Goal: Navigation & Orientation: Find specific page/section

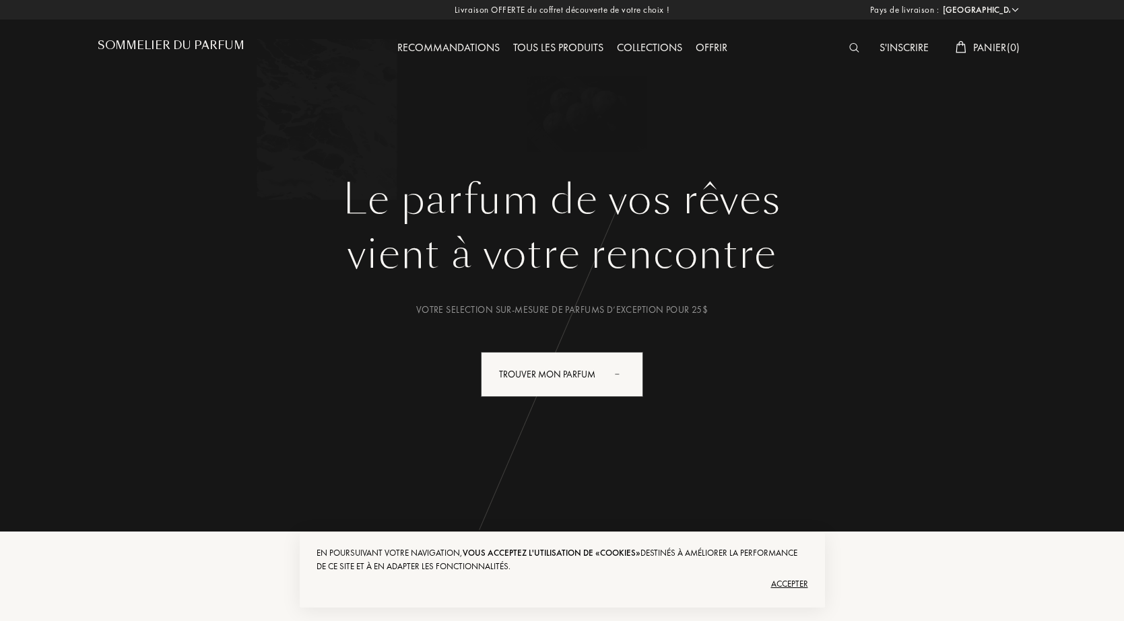
select select "US"
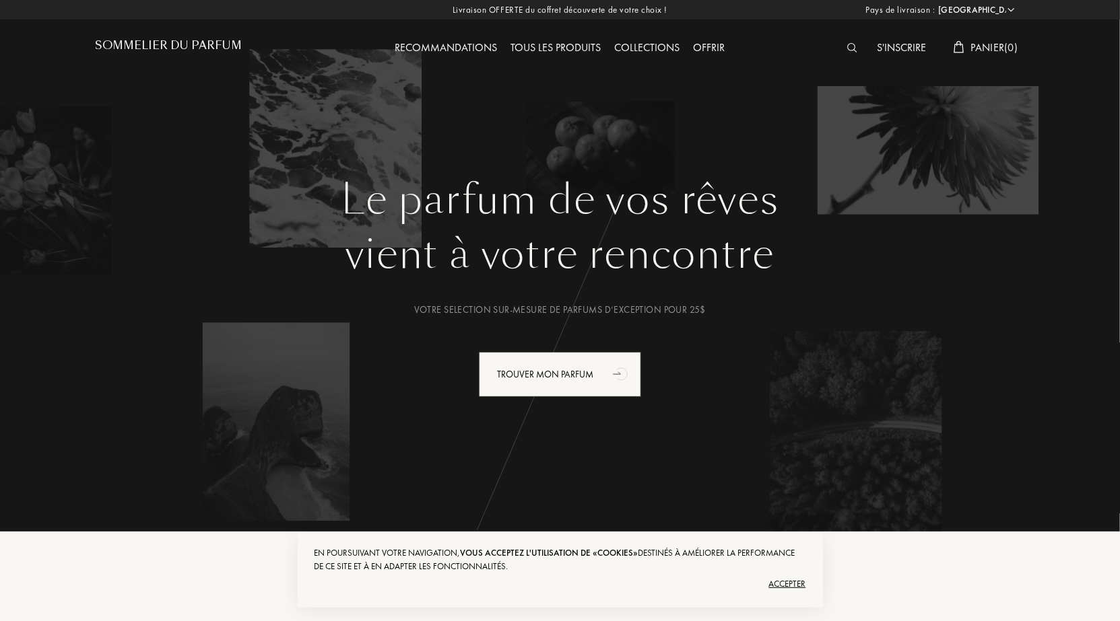
click at [797, 582] on div "Accepter" at bounding box center [559, 585] width 491 height 22
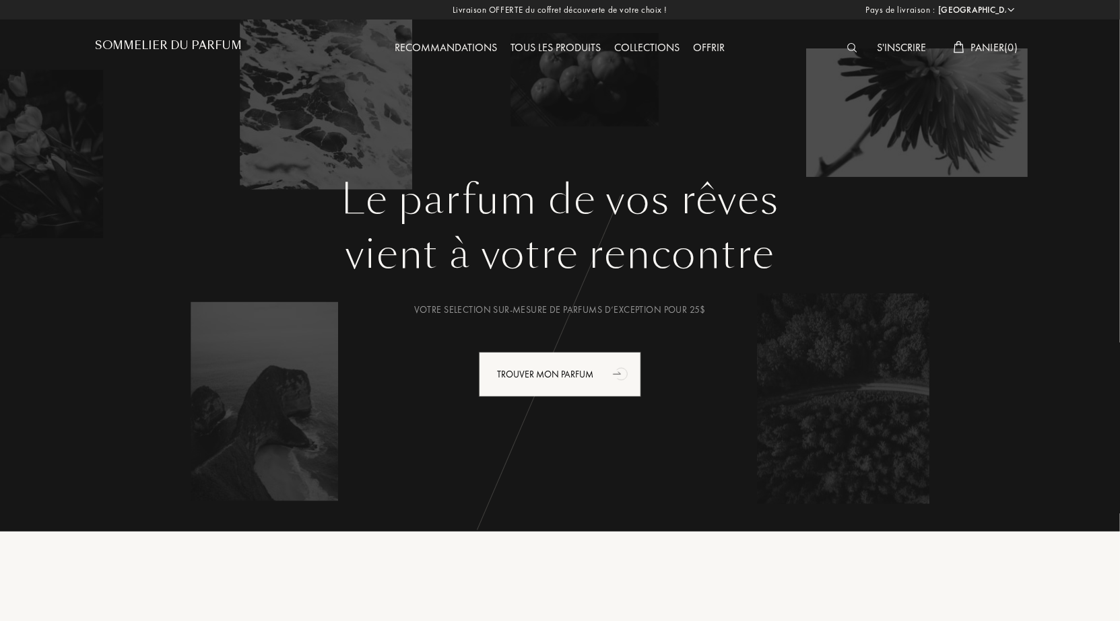
click at [565, 47] on div "Tous les produits" at bounding box center [556, 49] width 104 height 18
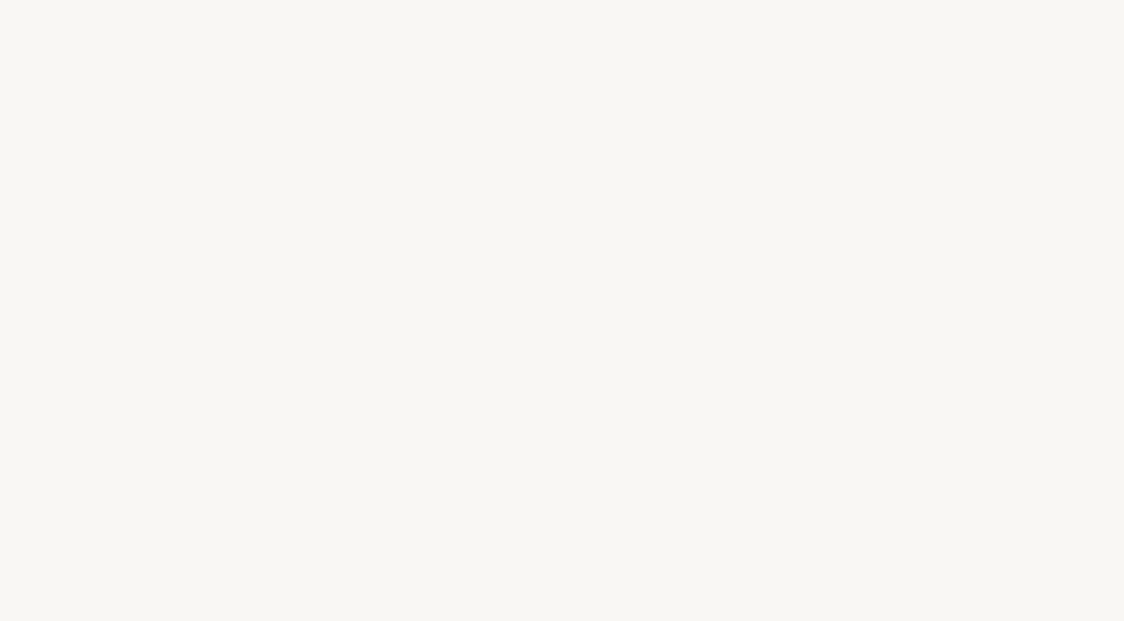
select select "US"
